Goal: Task Accomplishment & Management: Use online tool/utility

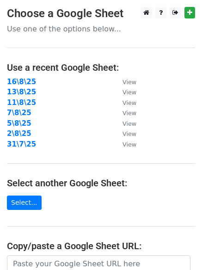
scroll to position [160, 0]
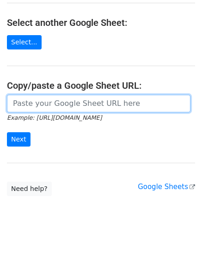
click at [61, 104] on input "url" at bounding box center [99, 104] width 184 height 18
paste input "[URL][DOMAIN_NAME]"
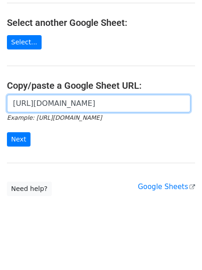
scroll to position [0, 207]
type input "[URL][DOMAIN_NAME]"
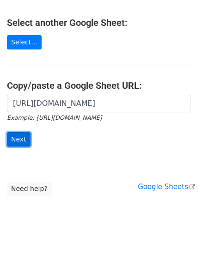
click at [25, 139] on input "Next" at bounding box center [19, 139] width 24 height 14
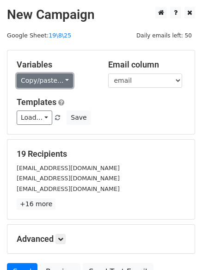
click at [44, 85] on link "Copy/paste..." at bounding box center [45, 81] width 56 height 14
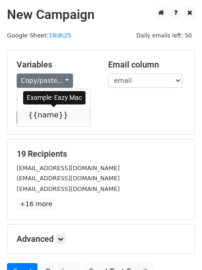
click at [49, 111] on link "{{name}}" at bounding box center [53, 115] width 73 height 15
